Goal: Task Accomplishment & Management: Complete application form

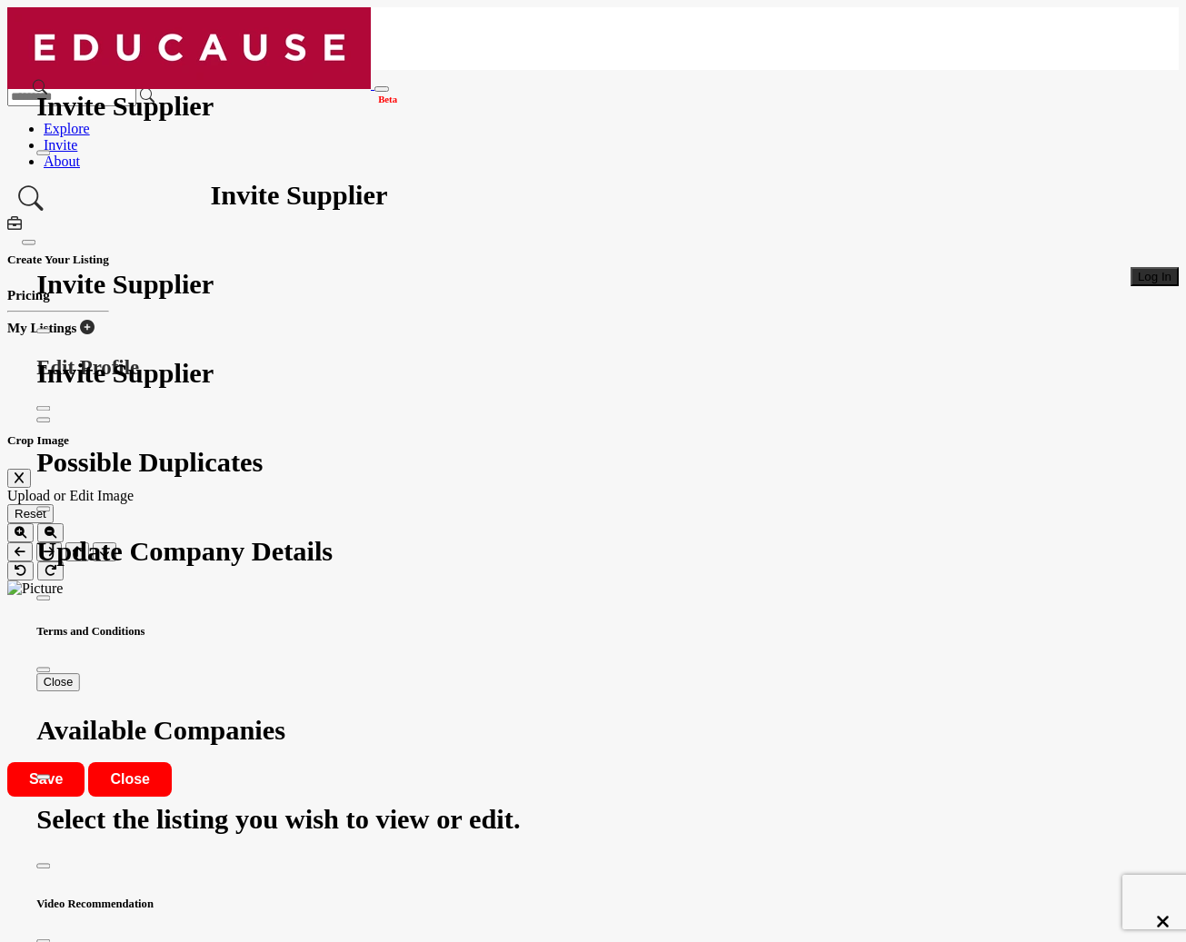
scroll to position [832, 0]
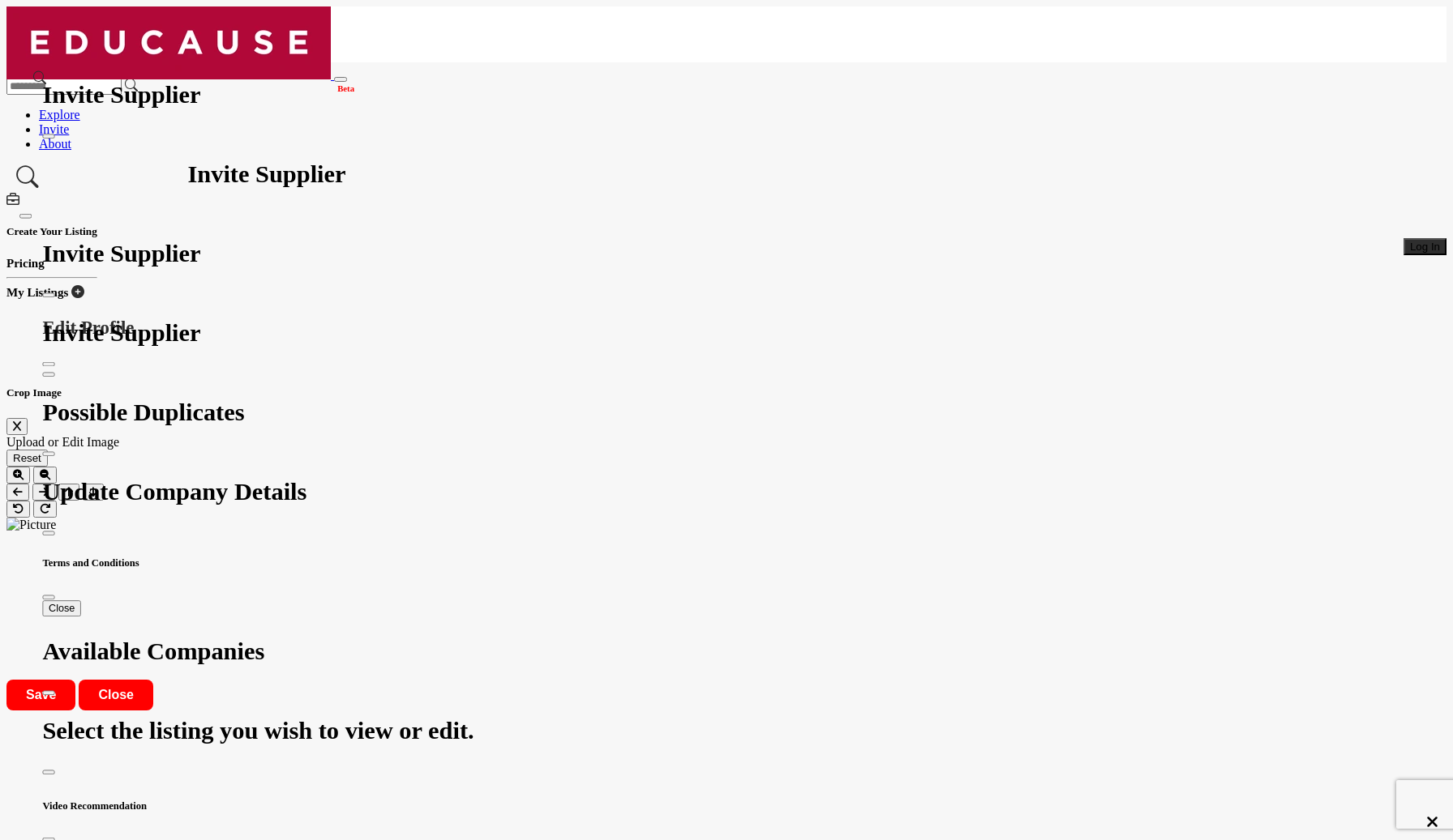
scroll to position [725, 0]
type textarea "**********"
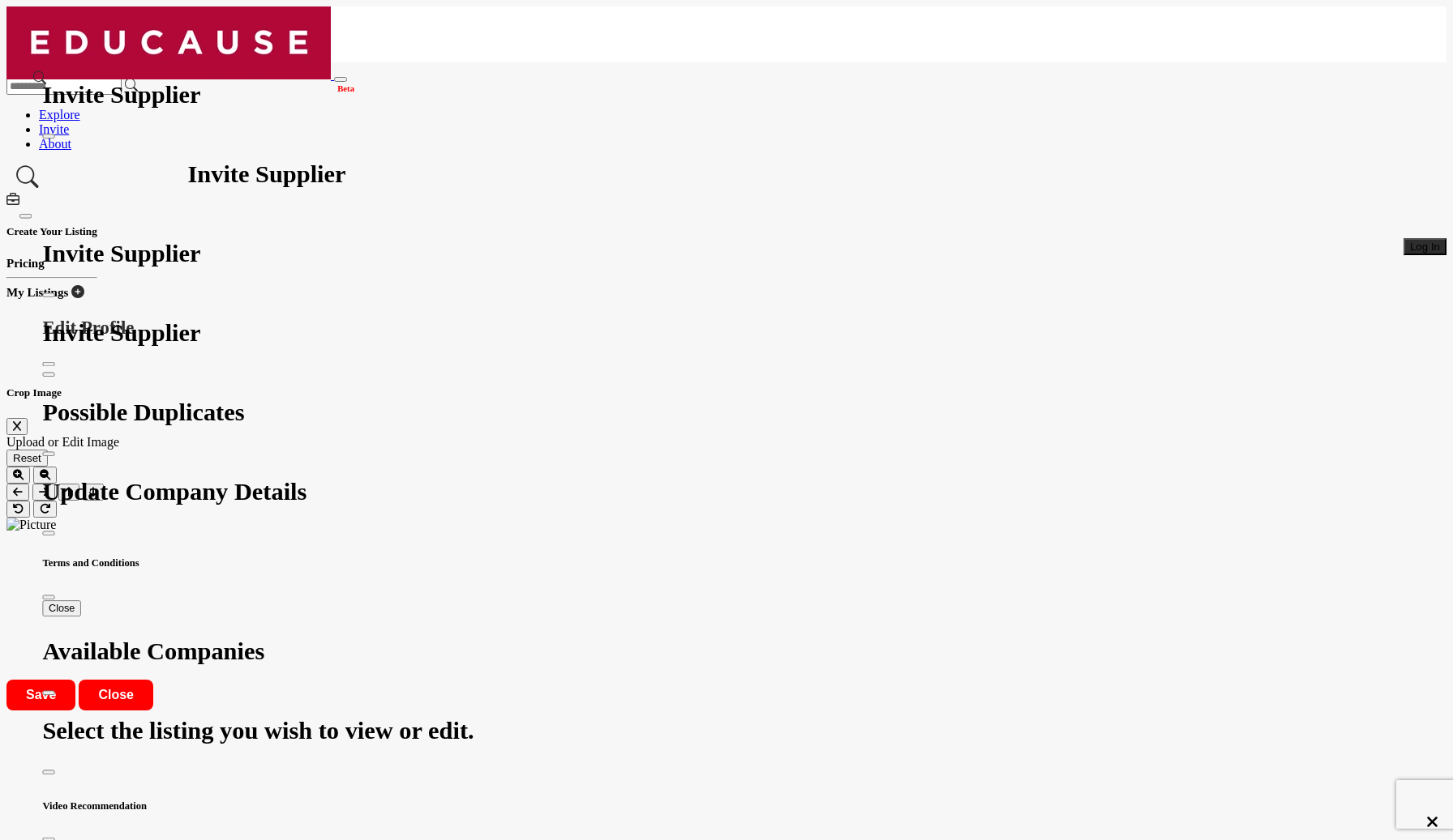
scroll to position [49, 0]
type textarea "*"
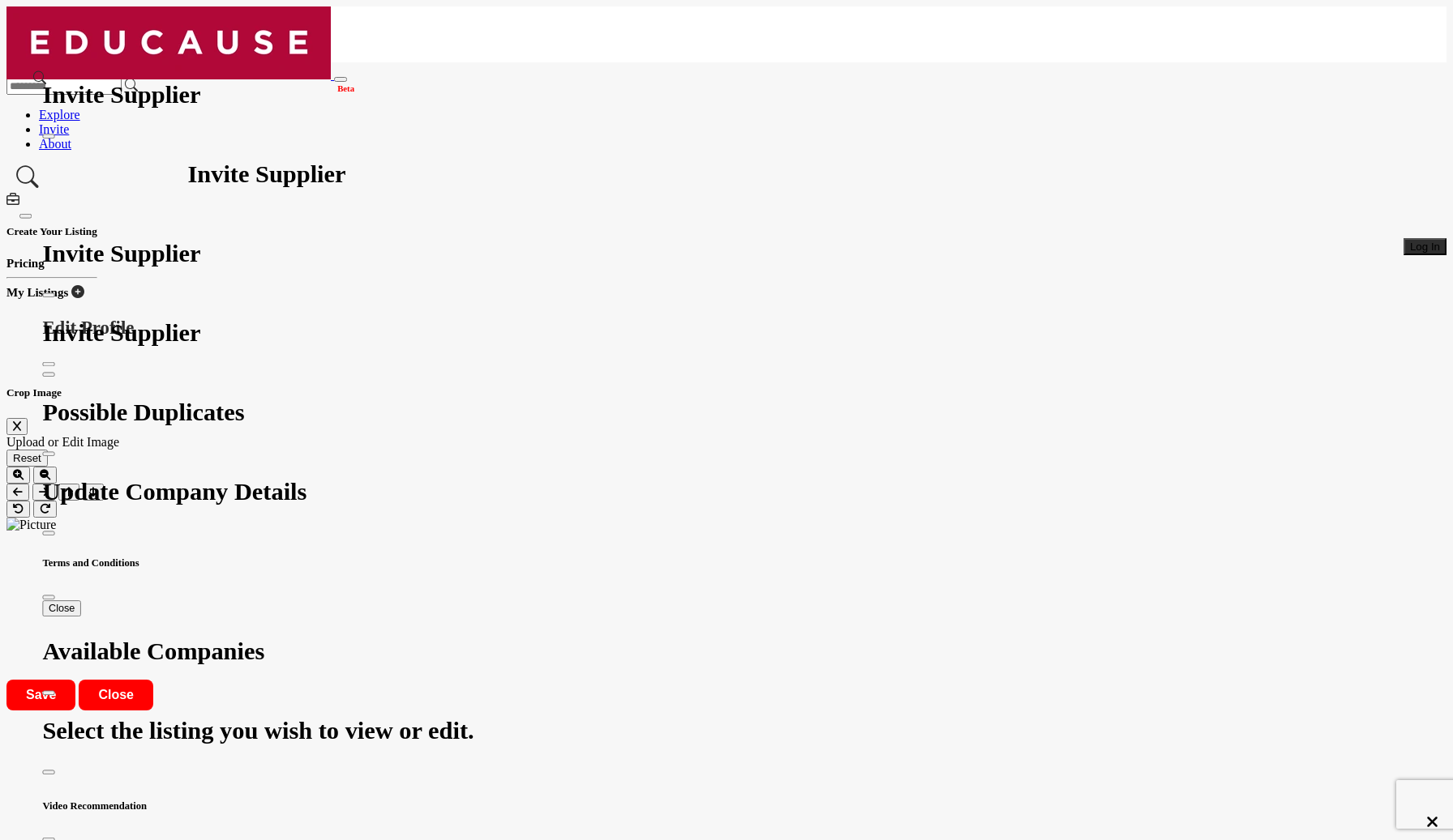
scroll to position [413, 0]
type textarea "**********"
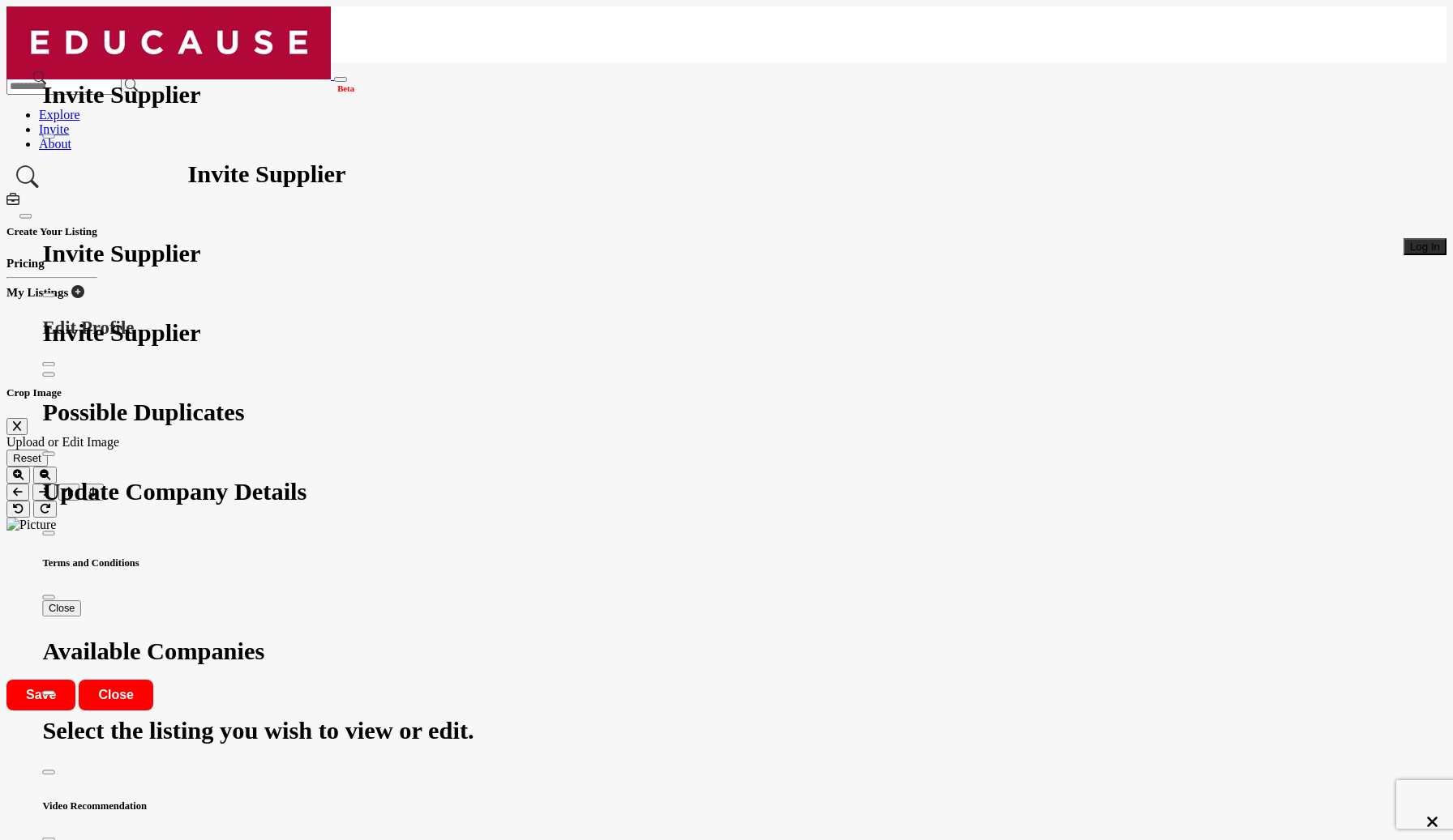
drag, startPoint x: 747, startPoint y: 194, endPoint x: 929, endPoint y: 194, distance: 182.0
drag, startPoint x: 747, startPoint y: 192, endPoint x: 967, endPoint y: 195, distance: 220.0
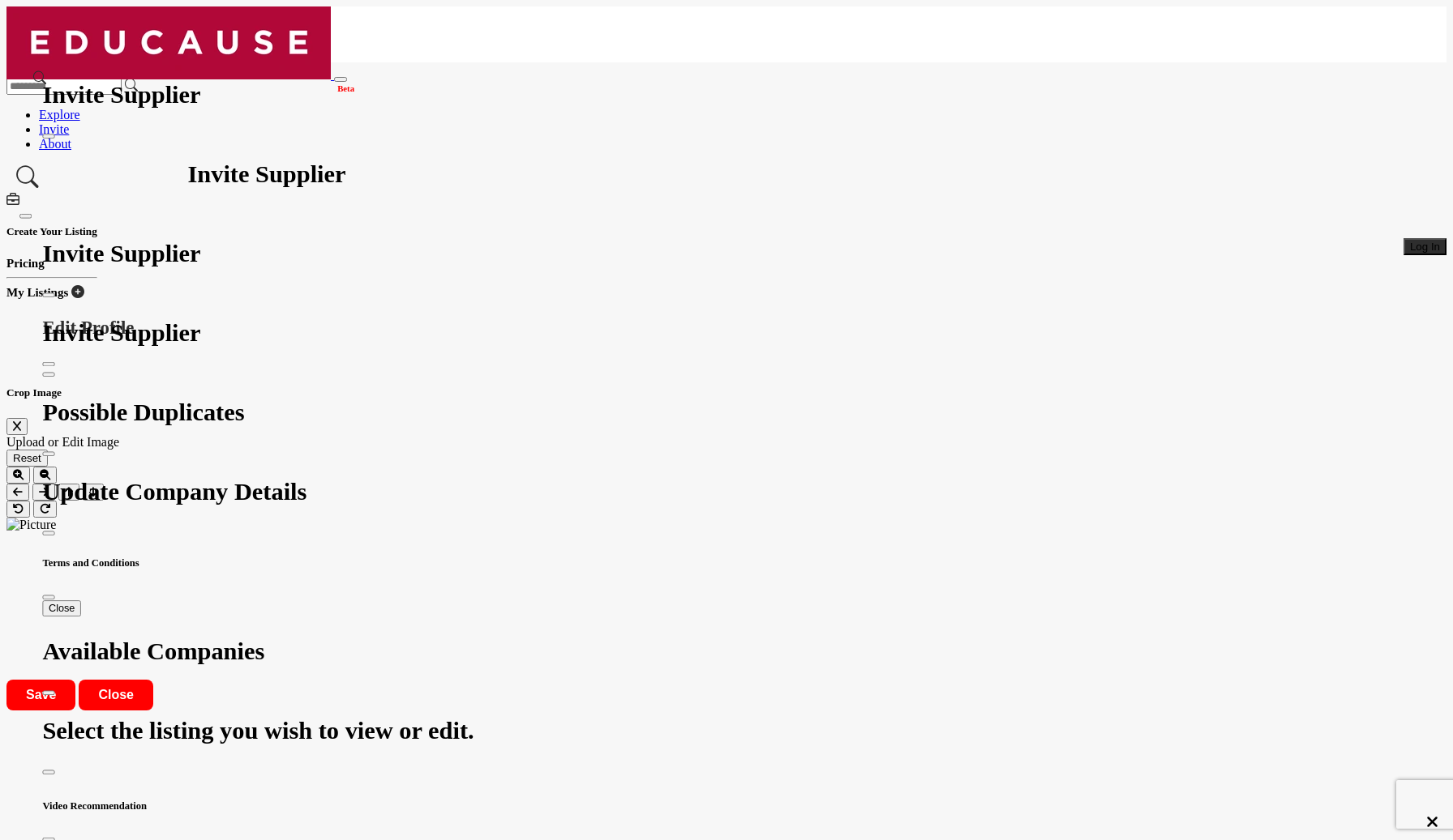
drag, startPoint x: 1391, startPoint y: 350, endPoint x: 1386, endPoint y: 547, distance: 197.1
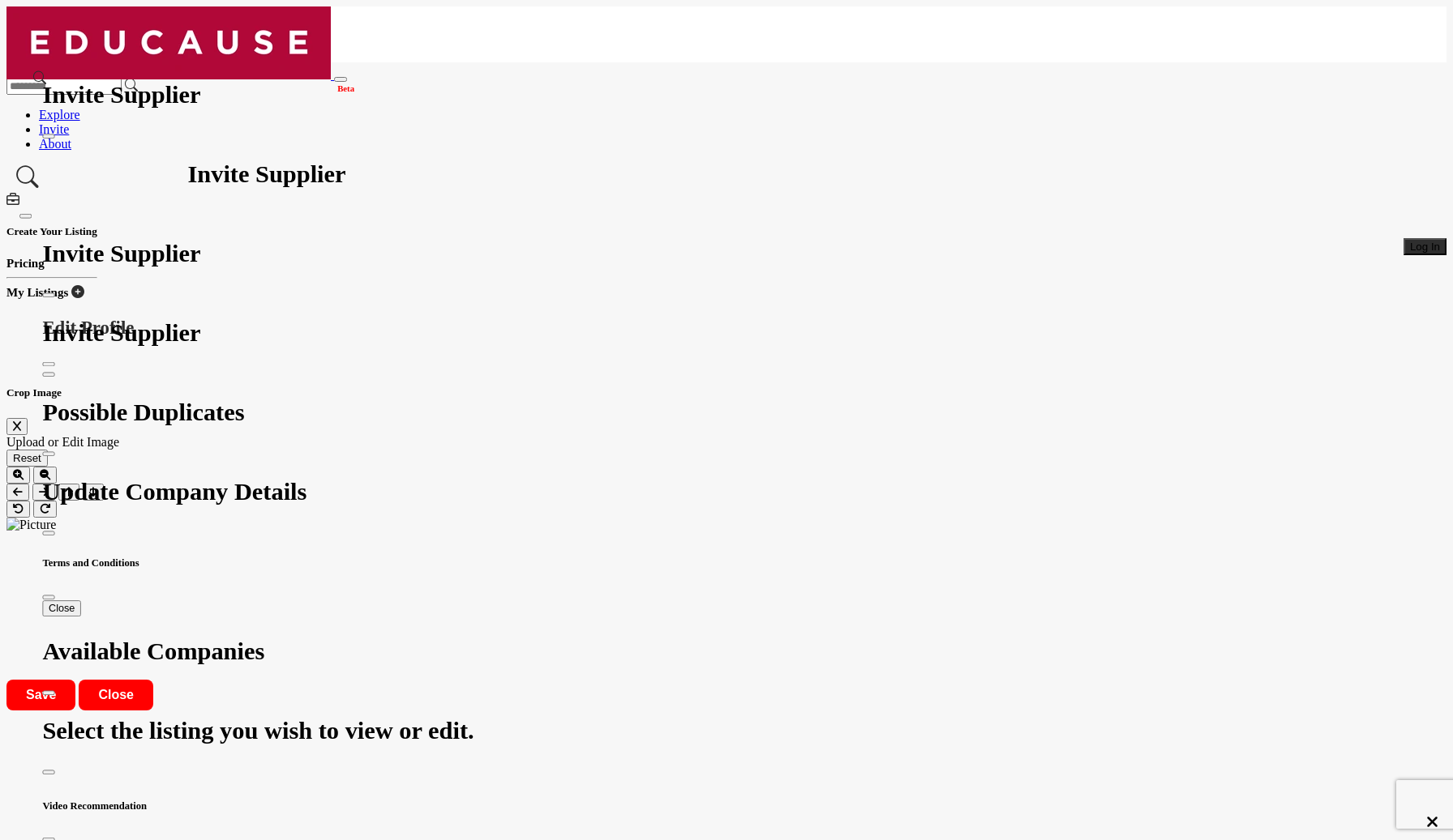
drag, startPoint x: 846, startPoint y: 219, endPoint x: 854, endPoint y: 219, distance: 8.0
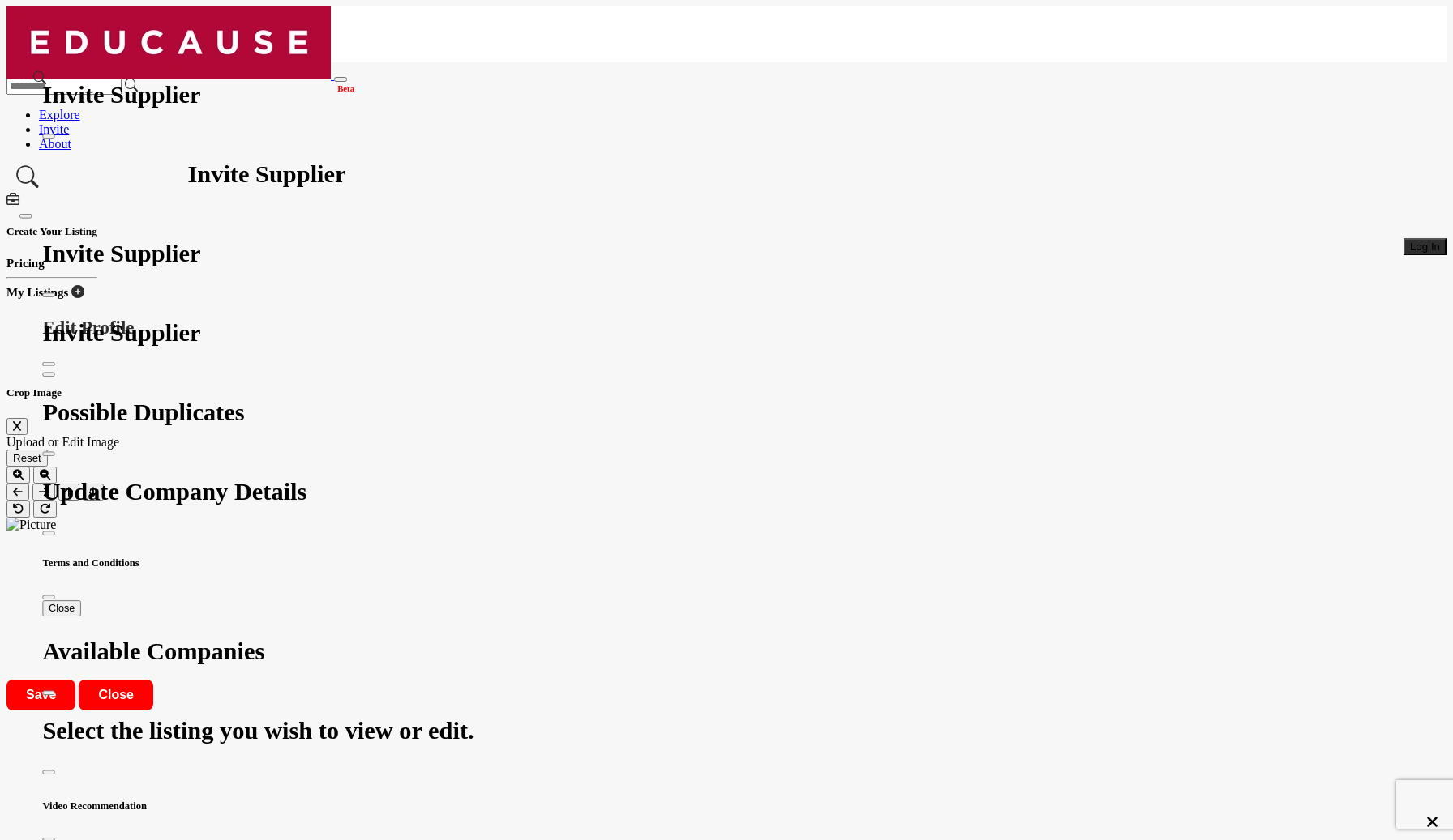
drag, startPoint x: 753, startPoint y: 268, endPoint x: 891, endPoint y: 364, distance: 168.1
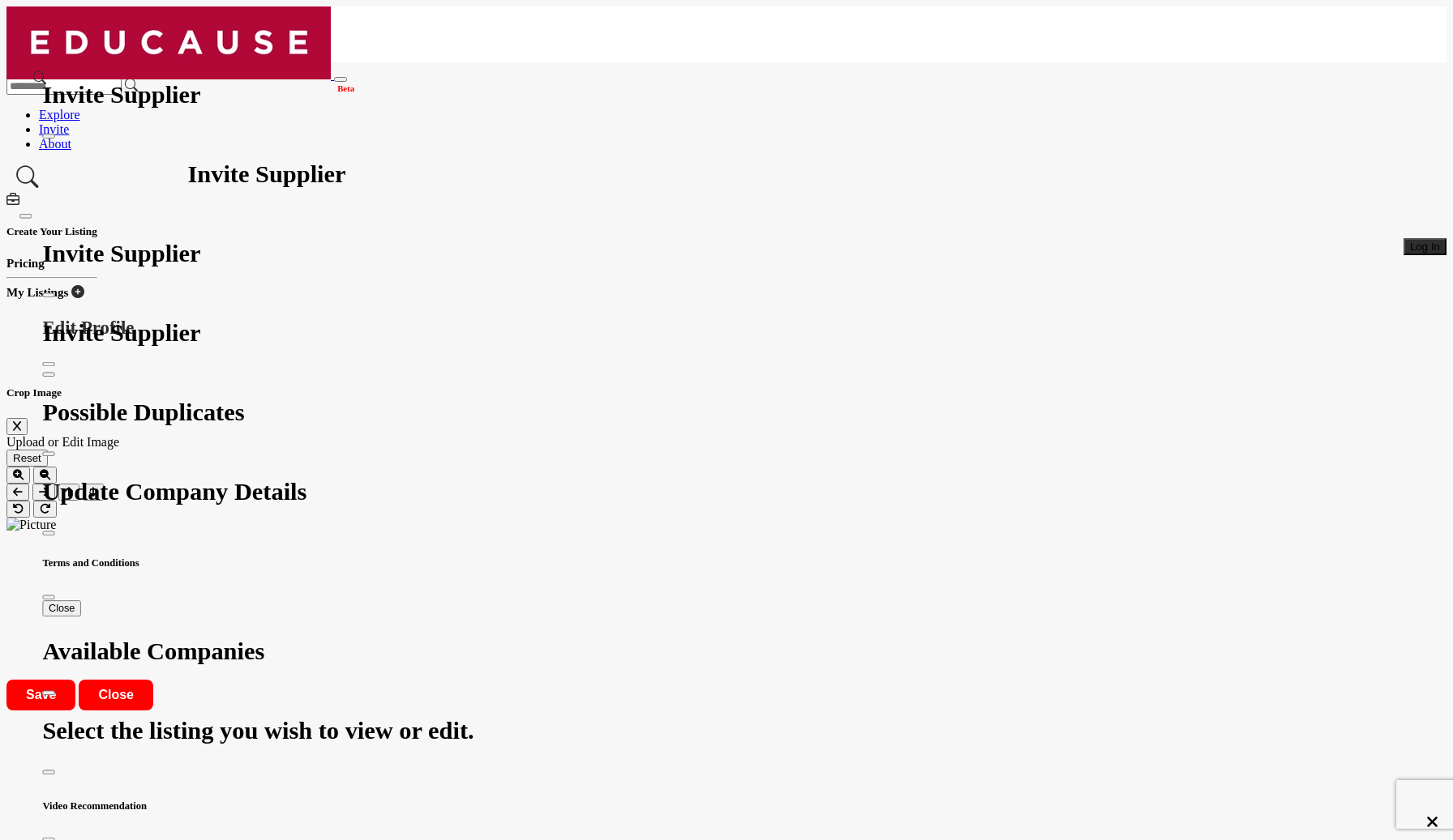
drag, startPoint x: 733, startPoint y: 218, endPoint x: 791, endPoint y: 211, distance: 58.4
